Goal: Check status: Check status

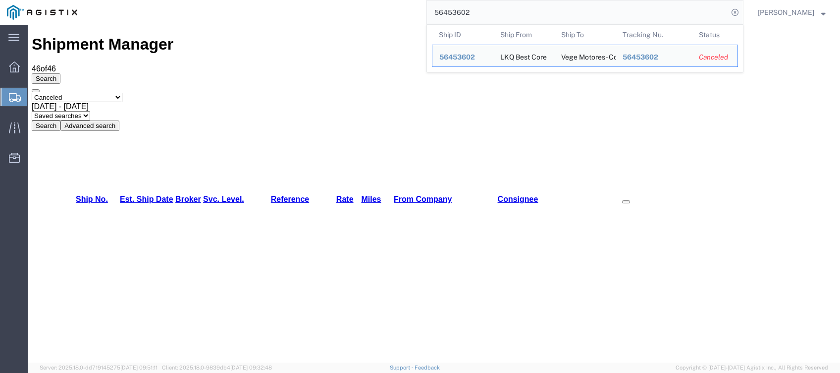
click at [478, 13] on input "56453602" at bounding box center [577, 12] width 301 height 24
paste input "" 56431656""
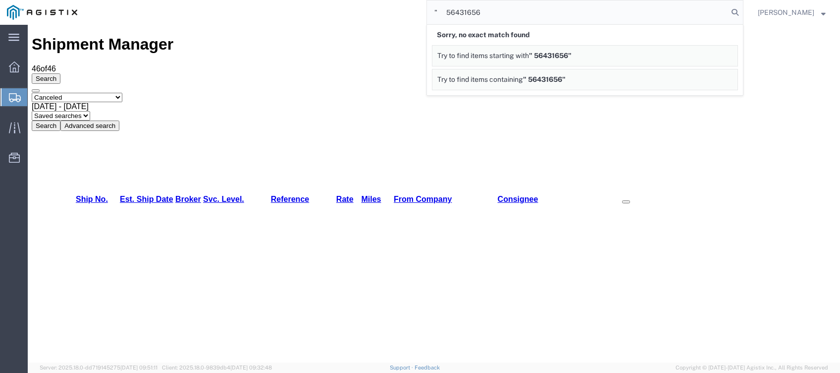
click at [459, 12] on input "" 56431656" at bounding box center [577, 12] width 301 height 24
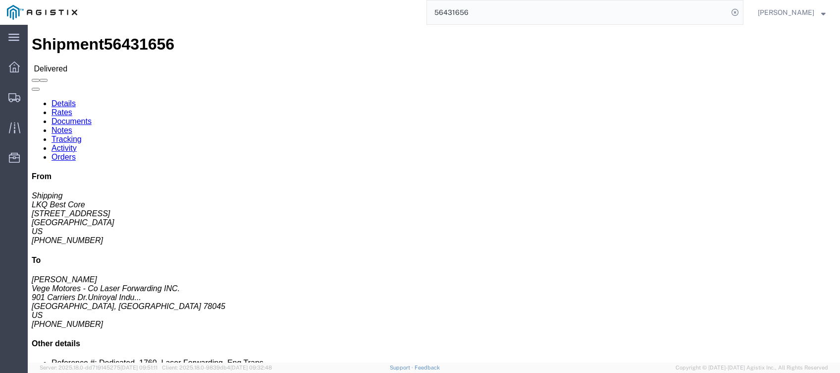
click link "Tracking"
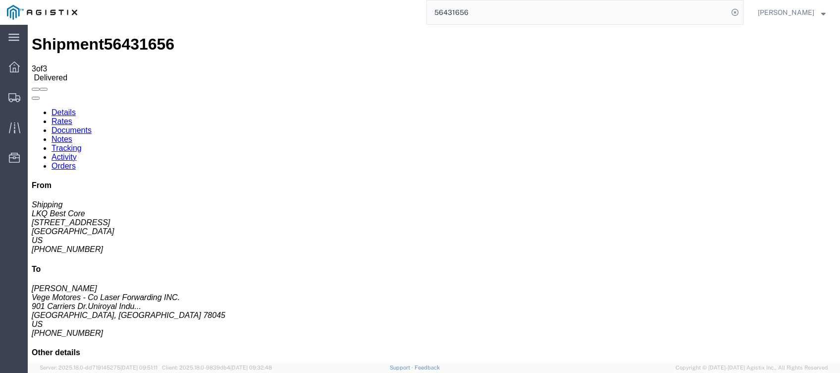
click at [465, 14] on input "56431656" at bounding box center [577, 12] width 301 height 24
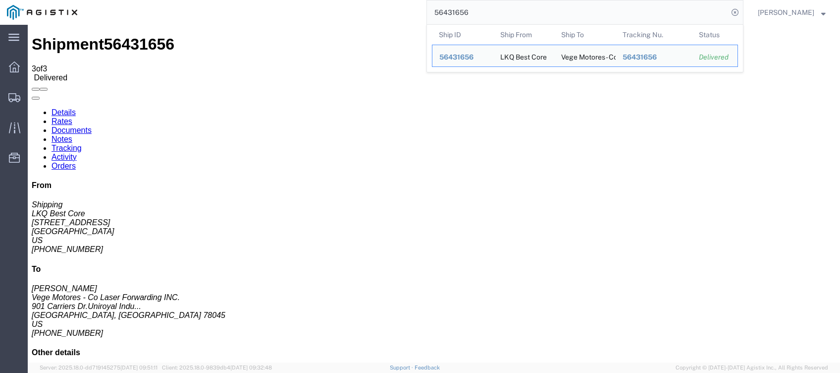
click at [465, 14] on input "56431656" at bounding box center [577, 12] width 301 height 24
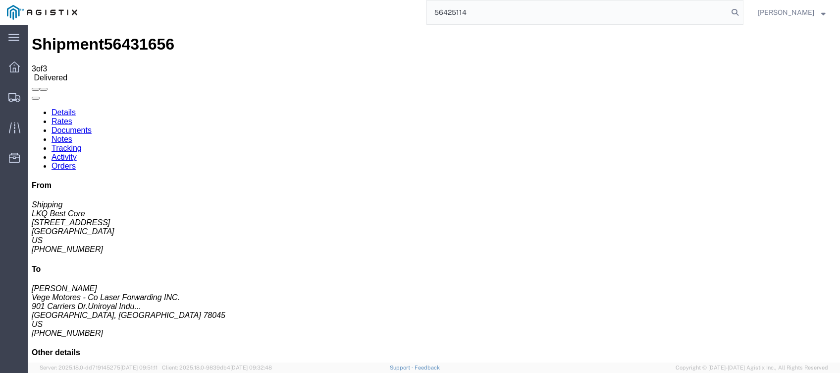
type input "56425114"
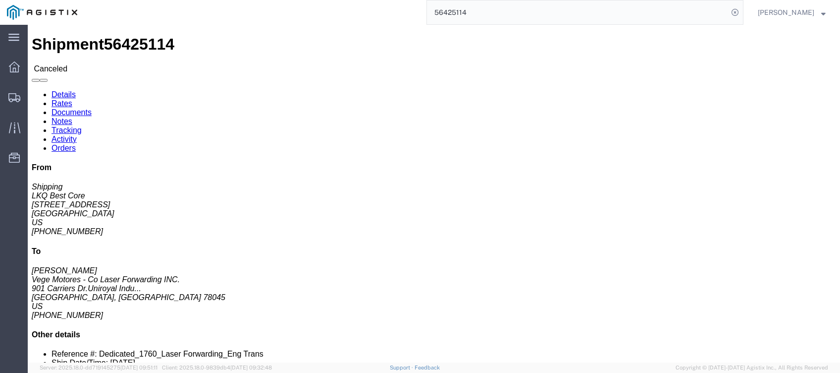
drag, startPoint x: 230, startPoint y: 32, endPoint x: 224, endPoint y: 35, distance: 6.5
click link "Activity"
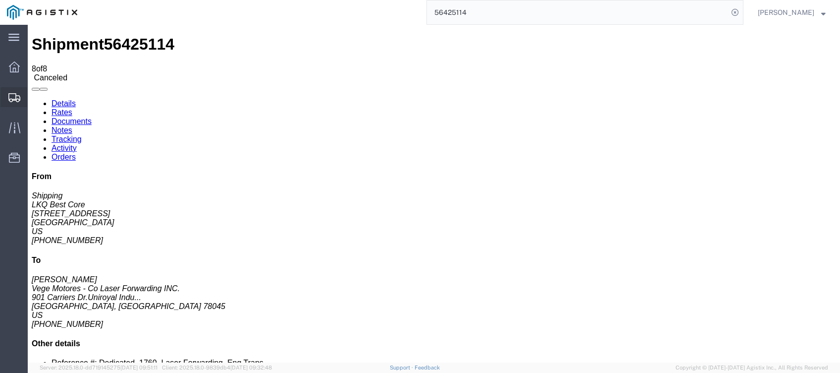
click at [11, 94] on icon at bounding box center [14, 97] width 12 height 9
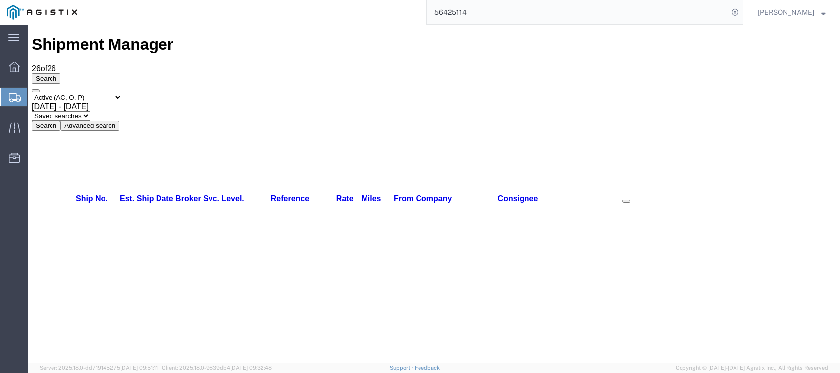
click at [112, 93] on select "Select status Active (AC, O, P) All Approved Awaiting Confirmation (AC) Booked …" at bounding box center [77, 97] width 91 height 9
select select "BOOK"
click at [32, 93] on select "Select status Active (AC, O, P) All Approved Awaiting Confirmation (AC) Booked …" at bounding box center [77, 97] width 91 height 9
click at [89, 102] on span "[DATE] - [DATE]" at bounding box center [60, 106] width 57 height 8
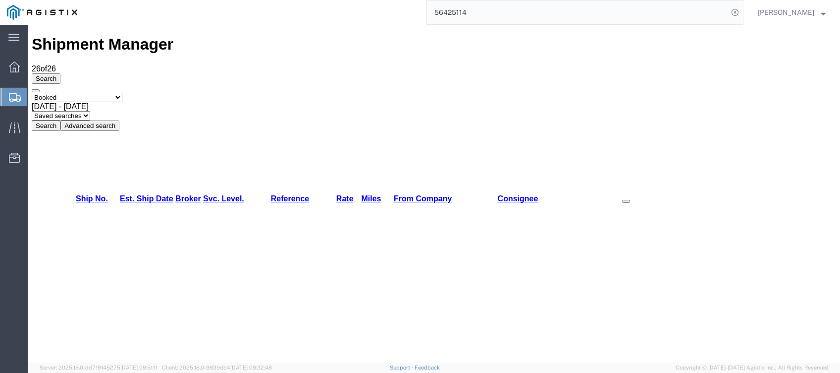
click at [60, 120] on button "Search" at bounding box center [46, 125] width 29 height 10
click at [109, 93] on select "Select status Active (AC, O, P) All Approved Awaiting Confirmation (AC) Booked …" at bounding box center [77, 97] width 91 height 9
select select "CANC"
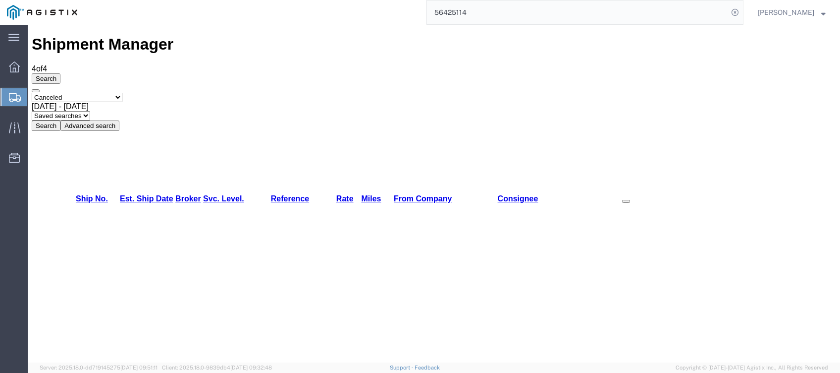
click at [32, 93] on select "Select status Active (AC, O, P) All Approved Awaiting Confirmation (AC) Booked …" at bounding box center [77, 97] width 91 height 9
click at [60, 120] on button "Search" at bounding box center [46, 125] width 29 height 10
